Goal: Task Accomplishment & Management: Use online tool/utility

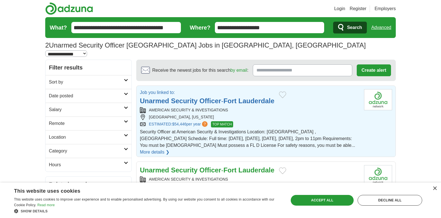
click at [170, 149] on link "More details ❯" at bounding box center [155, 152] width 30 height 7
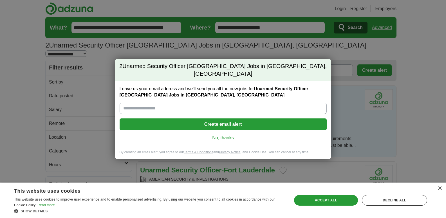
click at [227, 135] on link "No, thanks" at bounding box center [223, 138] width 198 height 6
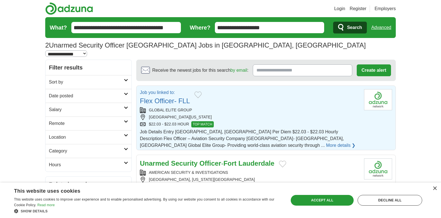
click at [326, 142] on link "More details ❯" at bounding box center [341, 145] width 30 height 7
